Goal: Find contact information: Find contact information

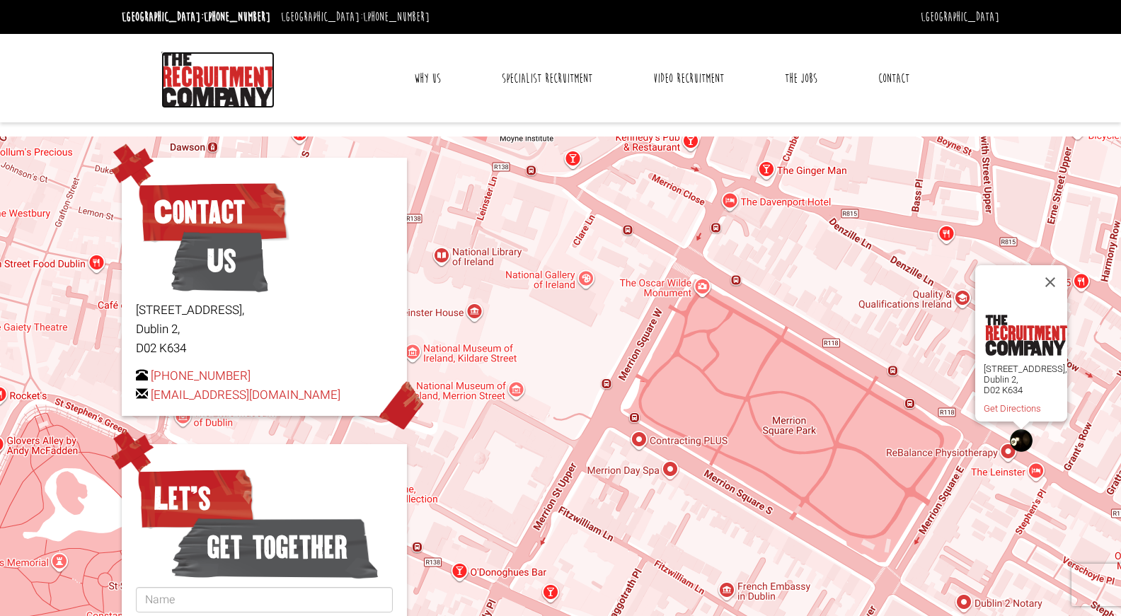
click at [226, 89] on img at bounding box center [217, 80] width 113 height 57
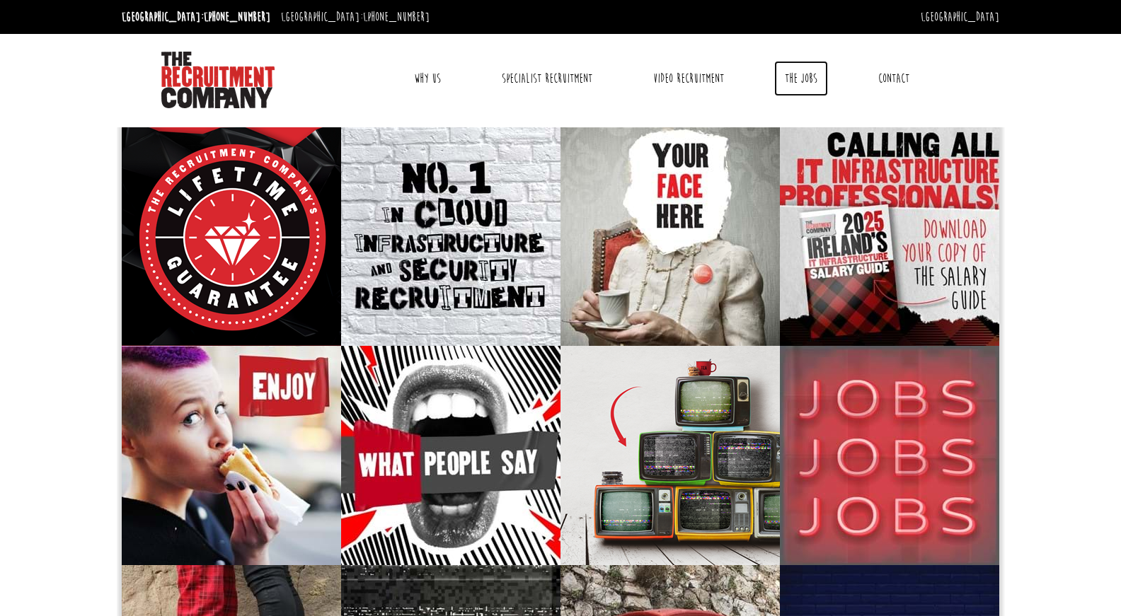
click at [799, 71] on link "The Jobs" at bounding box center [801, 78] width 54 height 35
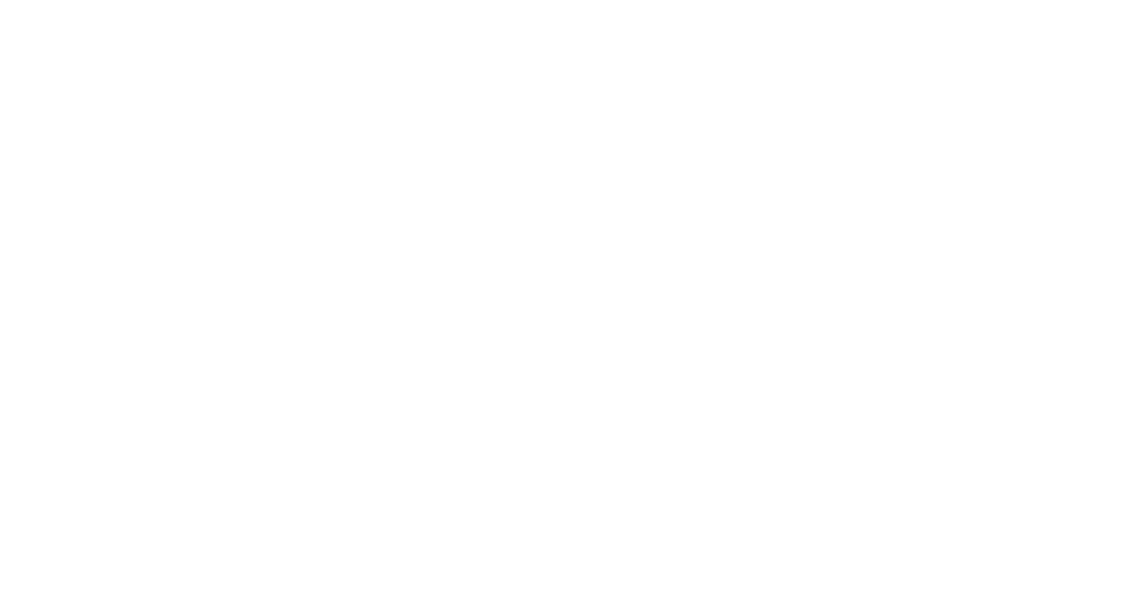
select select "[GEOGRAPHIC_DATA]"
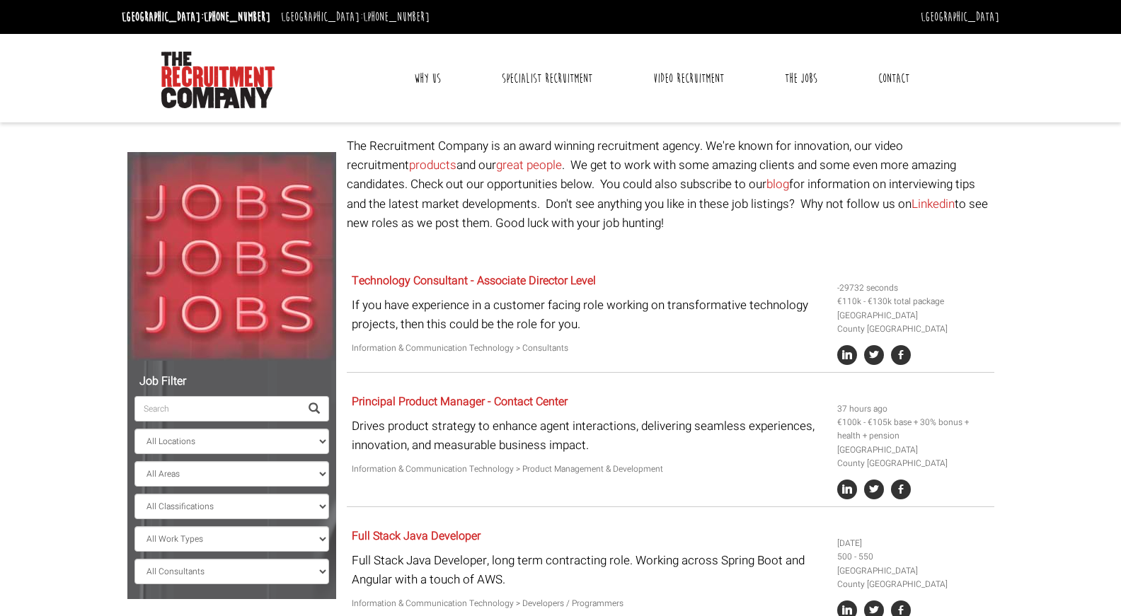
scroll to position [3, 0]
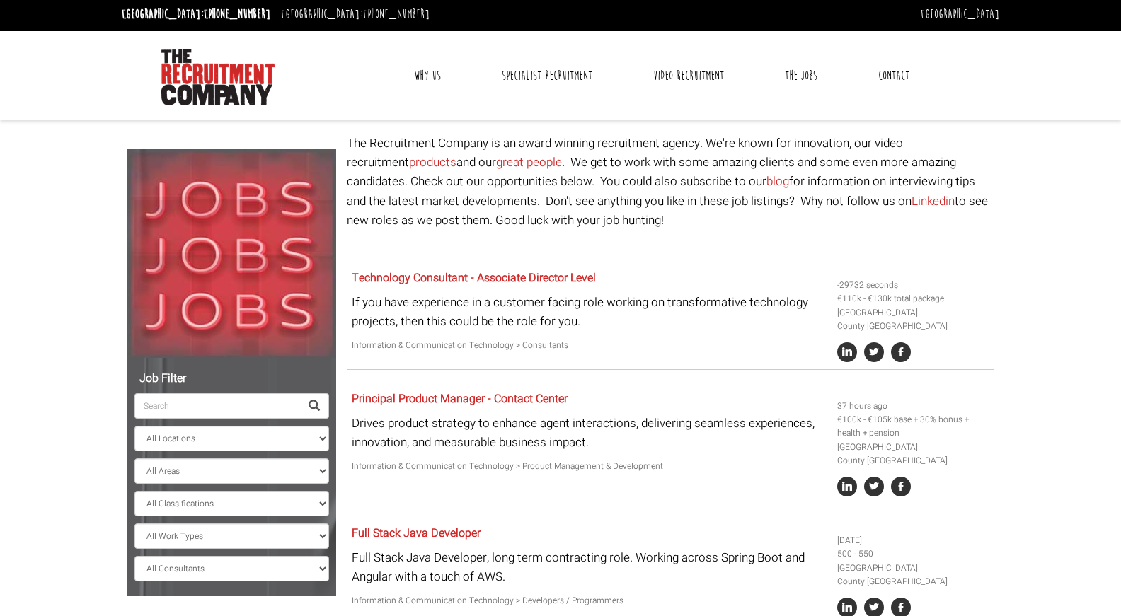
click at [179, 404] on input "search" at bounding box center [217, 405] width 166 height 25
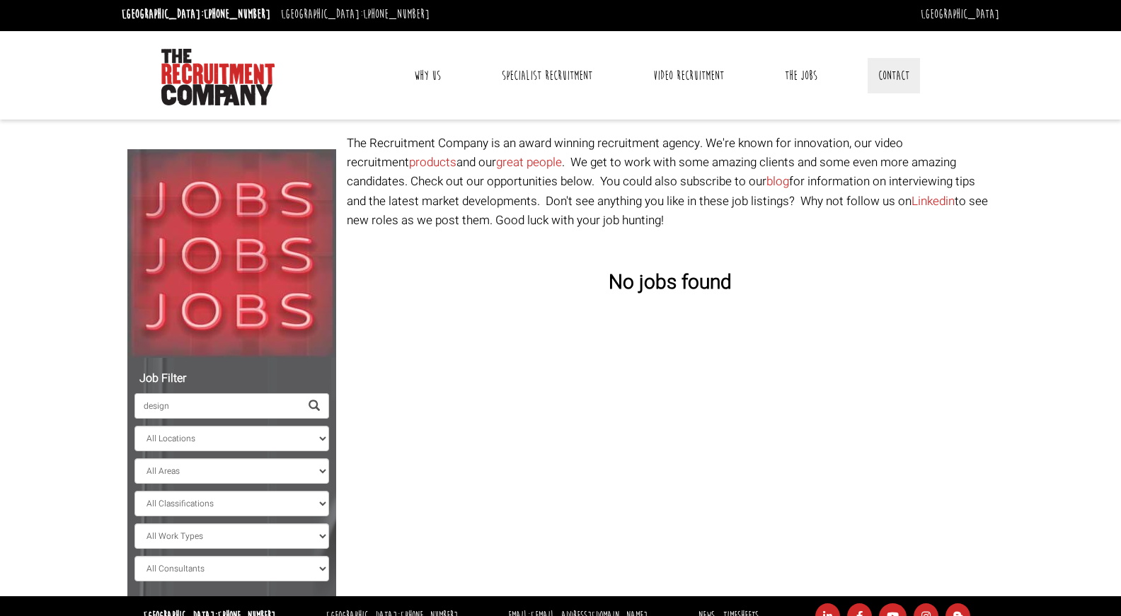
type input "design"
click at [901, 70] on link "Contact" at bounding box center [893, 75] width 52 height 35
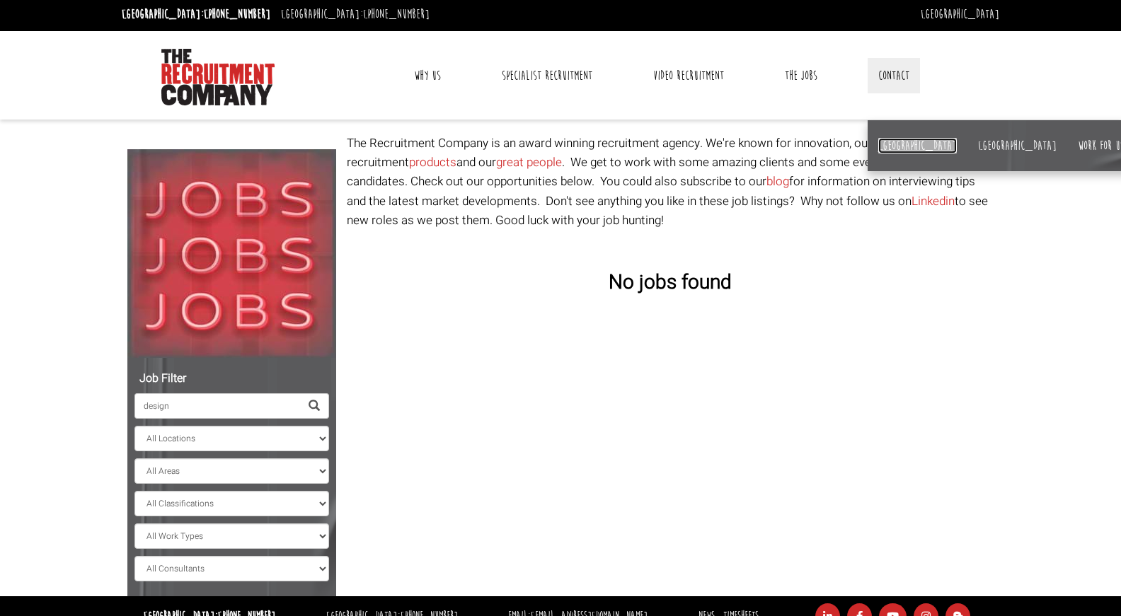
click at [881, 144] on link "[GEOGRAPHIC_DATA]" at bounding box center [917, 146] width 79 height 16
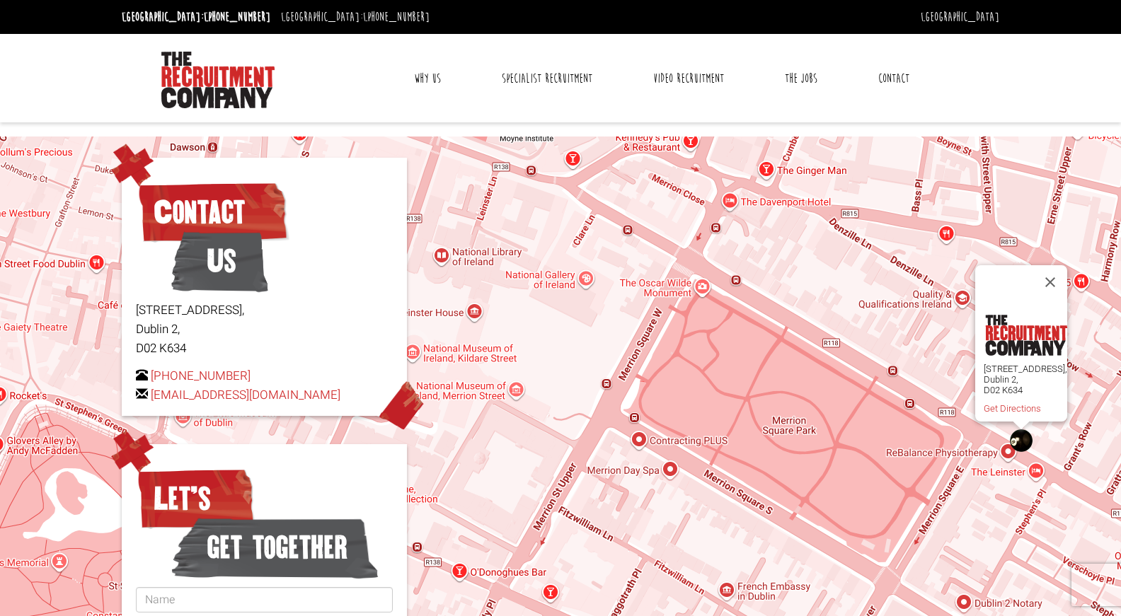
scroll to position [3, 0]
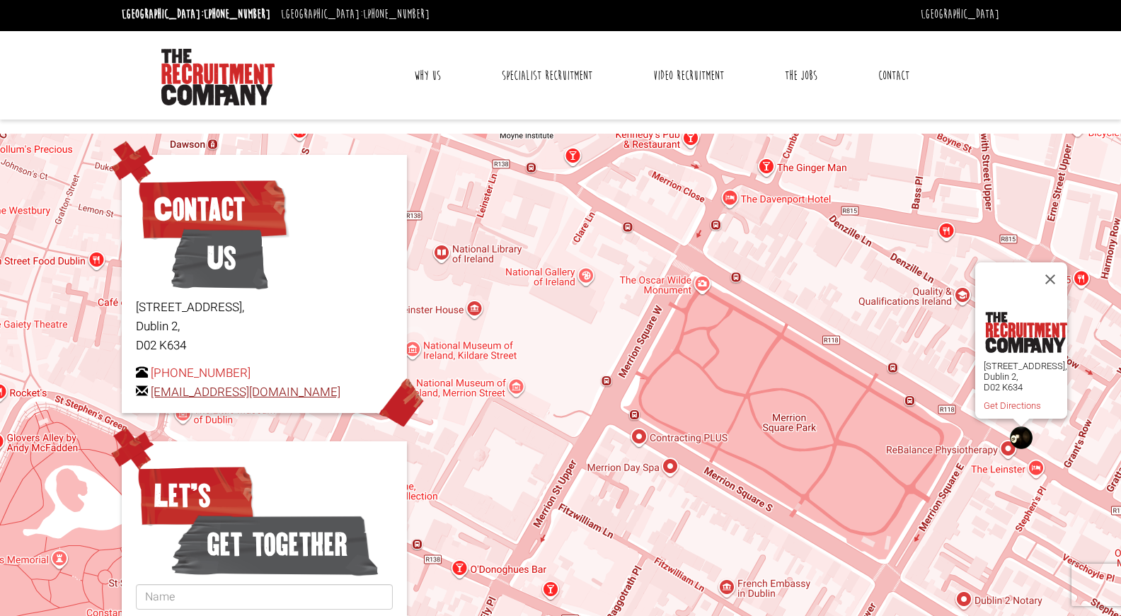
drag, startPoint x: 345, startPoint y: 395, endPoint x: 152, endPoint y: 400, distance: 192.5
click at [152, 401] on p "[PHONE_NUMBER] [EMAIL_ADDRESS][DOMAIN_NAME]" at bounding box center [264, 383] width 257 height 38
copy link "[EMAIL_ADDRESS][DOMAIN_NAME]"
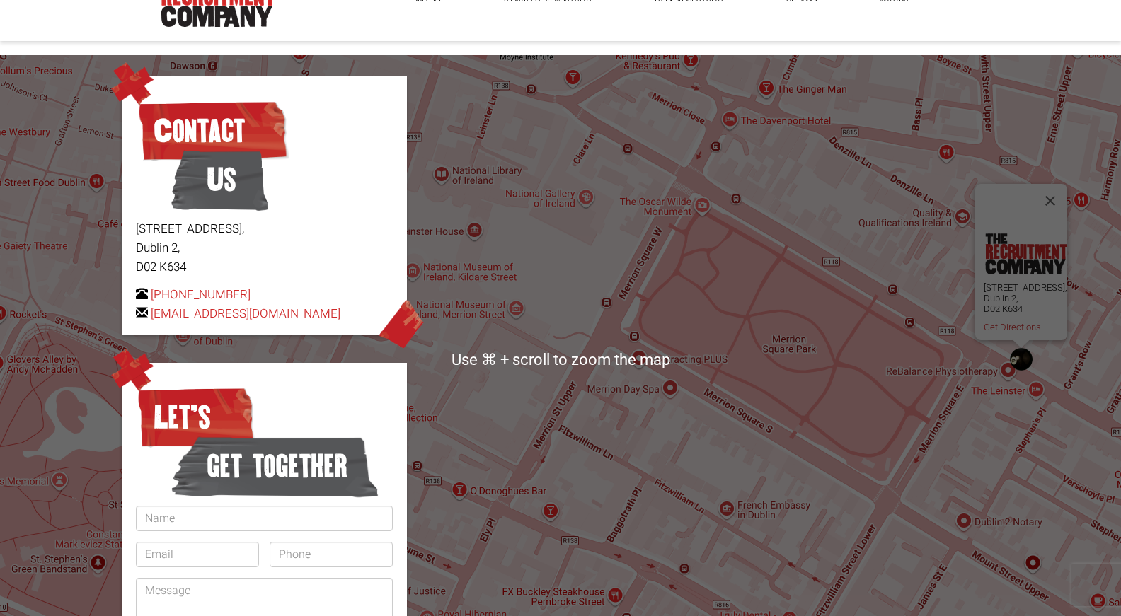
scroll to position [0, 0]
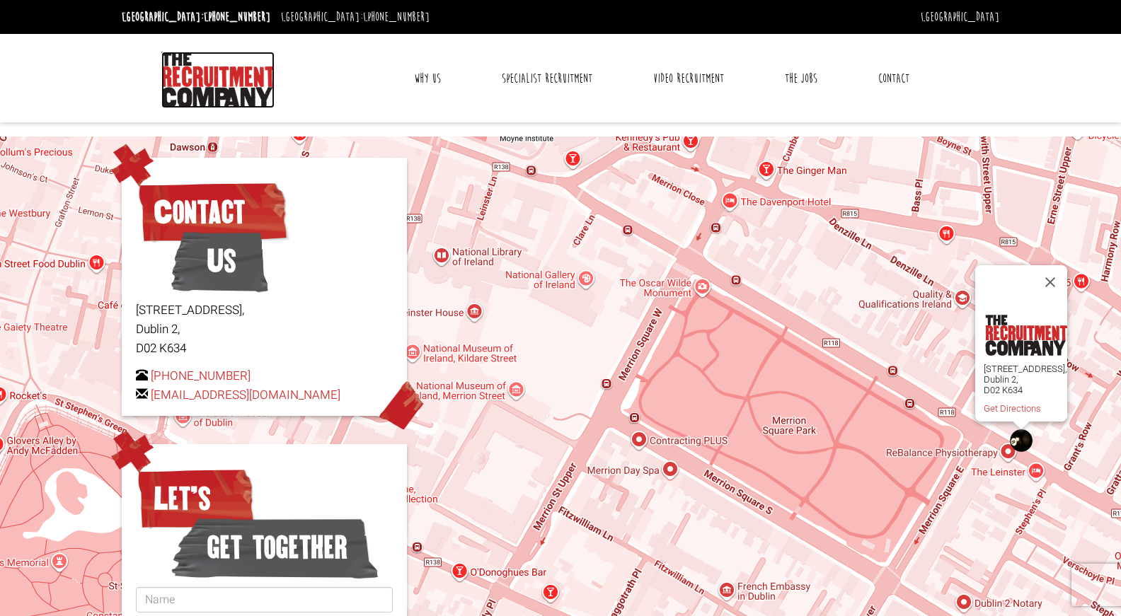
click at [249, 87] on img at bounding box center [217, 80] width 113 height 57
